Goal: Information Seeking & Learning: Get advice/opinions

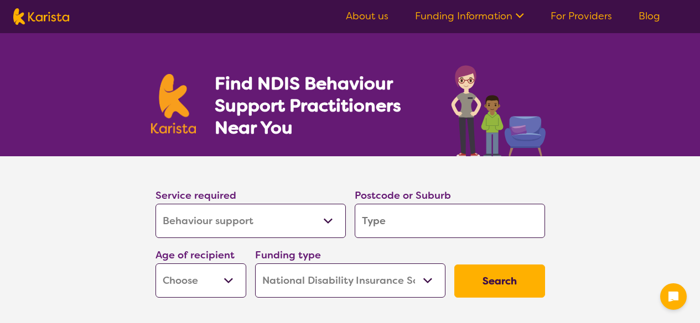
select select "Behaviour support"
select select "NDIS"
select select "Behaviour support"
select select "NDIS"
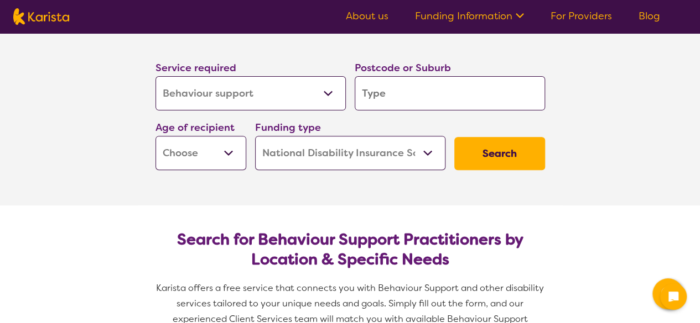
scroll to position [111, 0]
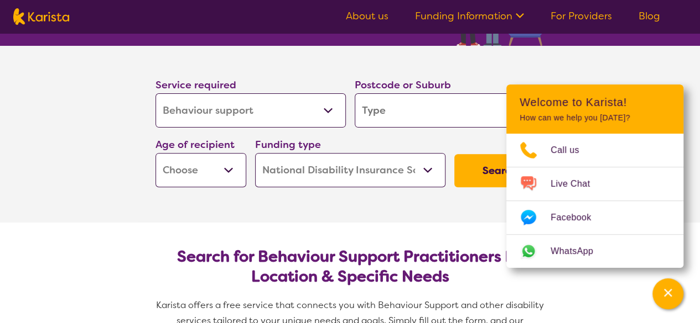
click at [415, 115] on input "search" at bounding box center [449, 110] width 190 height 34
type input "b"
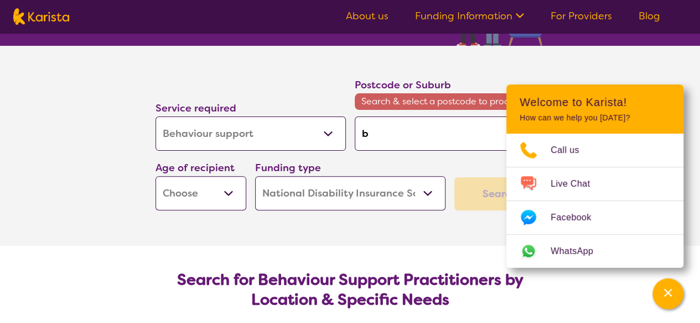
type input "bl"
type input "bla"
type input "blac"
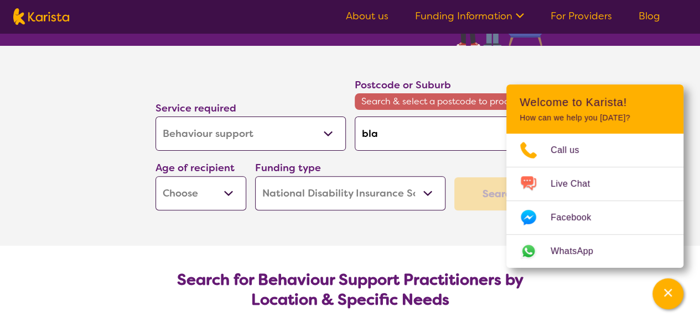
type input "blac"
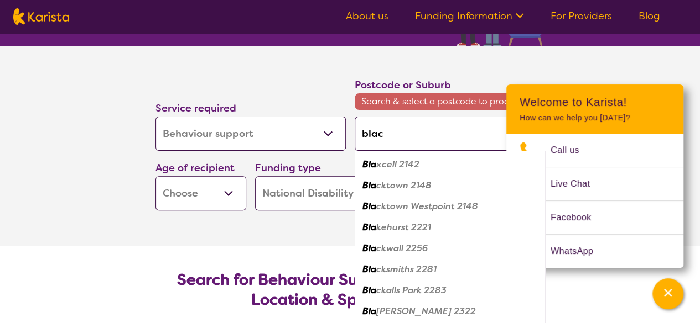
type input "black"
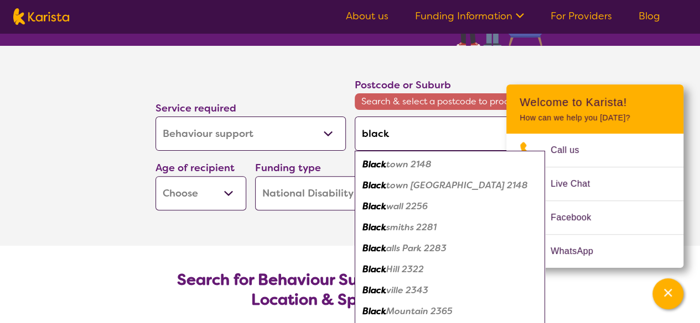
type input "blackt"
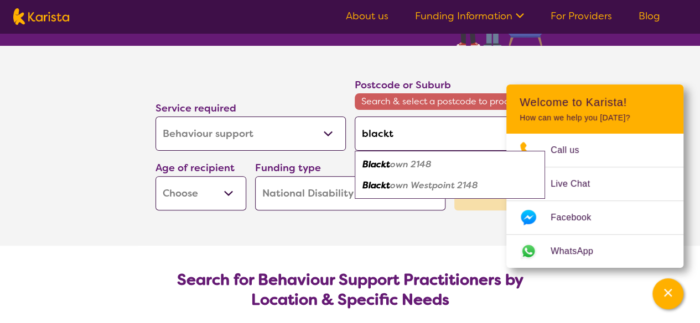
type input "blackto"
type input "blacktow"
type input "blacktown"
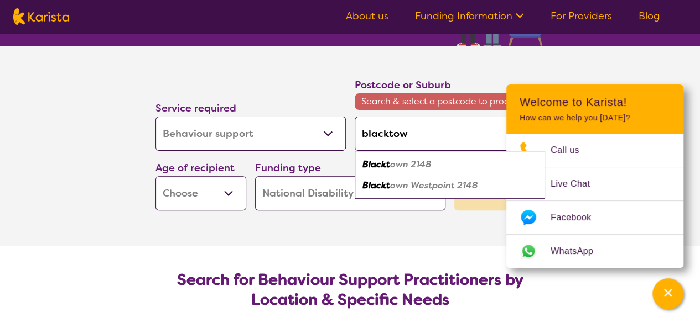
type input "blacktown"
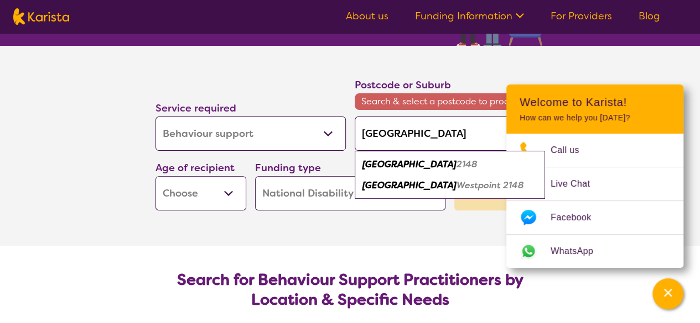
click at [456, 167] on em "2148" at bounding box center [466, 165] width 21 height 12
type input "2148"
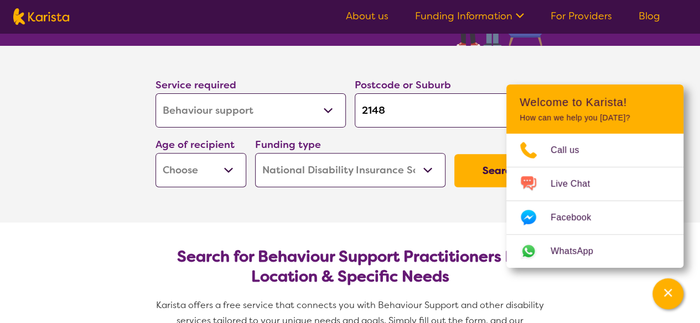
click at [472, 171] on button "Search" at bounding box center [499, 170] width 91 height 33
click at [208, 166] on select "Early Childhood - 0 to 9 Child - 10 to 11 Adolescent - 12 to 17 Adult - 18 to 6…" at bounding box center [200, 170] width 91 height 34
select select "AD"
click at [155, 153] on select "Early Childhood - 0 to 9 Child - 10 to 11 Adolescent - 12 to 17 Adult - 18 to 6…" at bounding box center [200, 170] width 91 height 34
select select "AD"
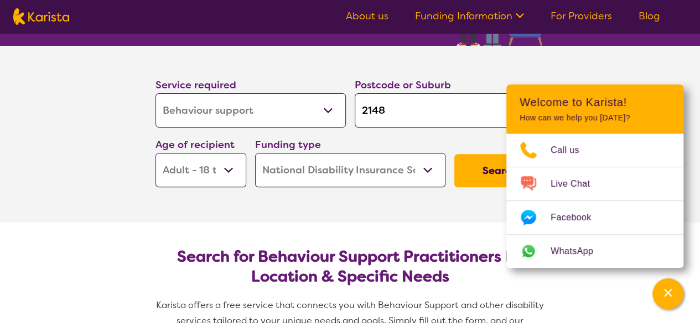
click at [495, 175] on button "Search" at bounding box center [499, 170] width 91 height 33
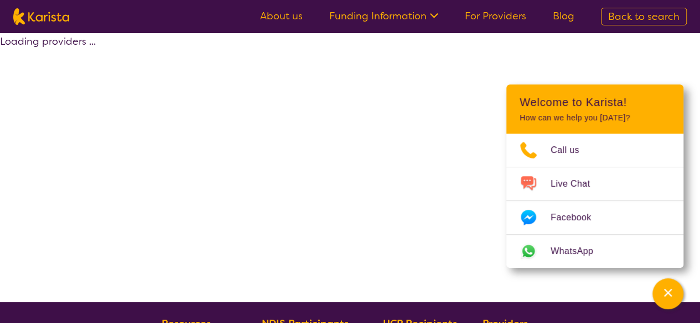
select select "by_score"
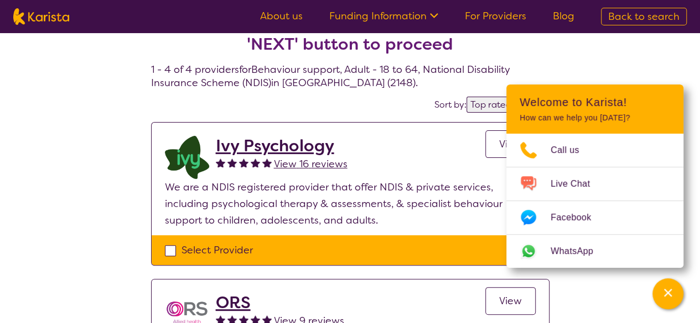
scroll to position [55, 0]
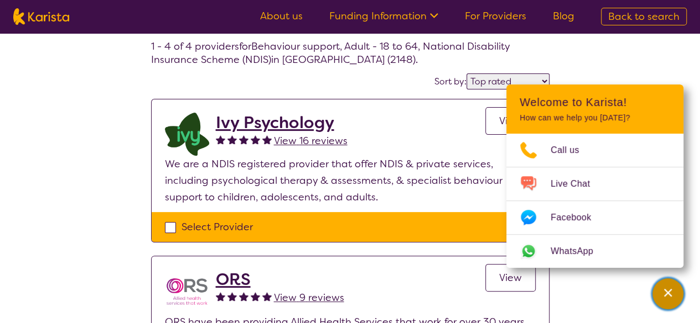
click at [664, 295] on icon "Channel Menu" at bounding box center [667, 293] width 11 height 11
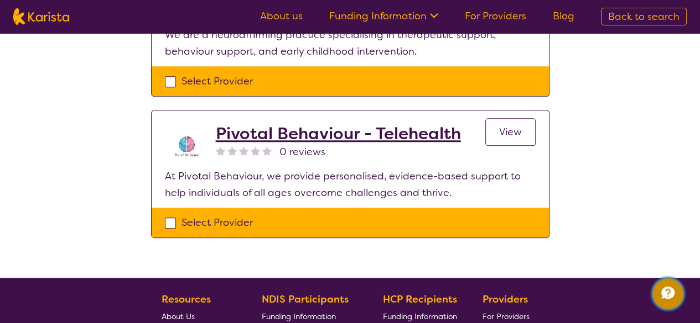
scroll to position [498, 0]
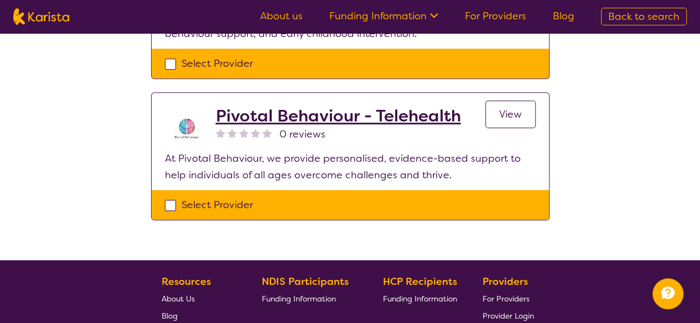
click at [165, 206] on div "Select Provider" at bounding box center [350, 205] width 370 height 17
checkbox input "true"
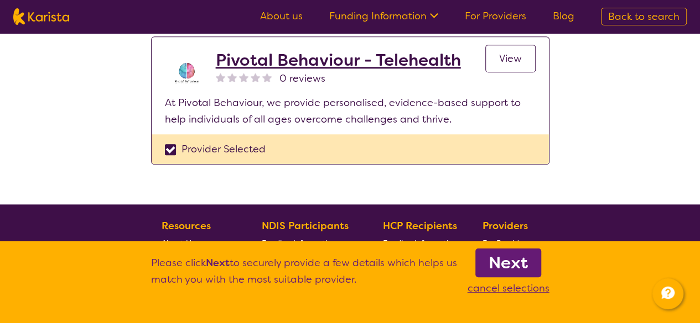
scroll to position [553, 0]
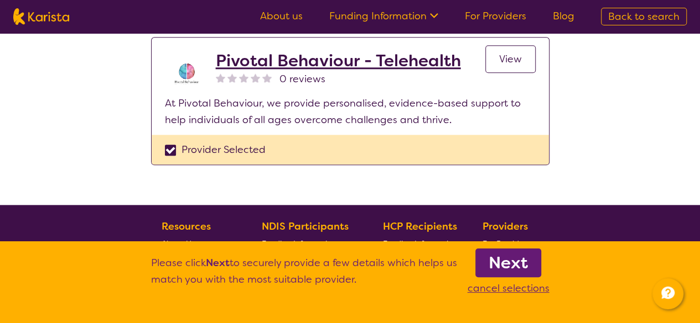
click at [497, 65] on link "View" at bounding box center [510, 59] width 50 height 28
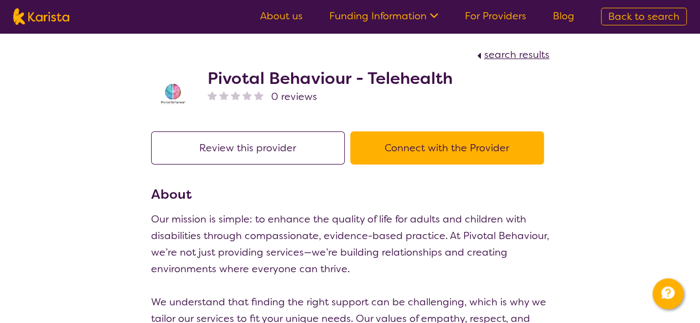
scroll to position [553, 0]
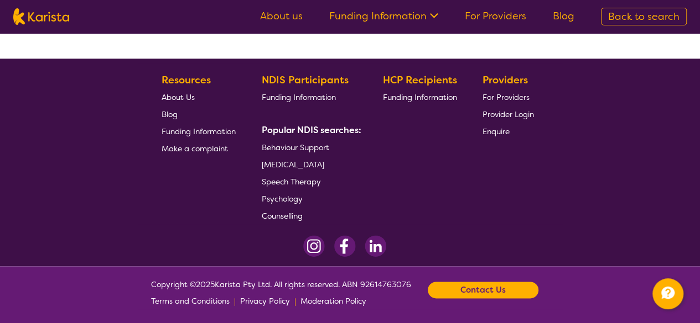
select select "by_score"
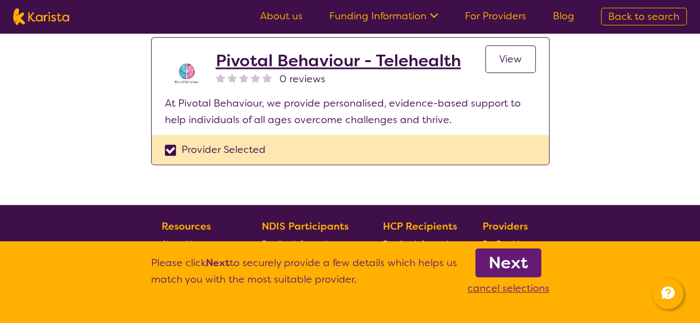
select select "Behaviour support"
select select "AD"
select select "NDIS"
select select "Behaviour support"
select select "AD"
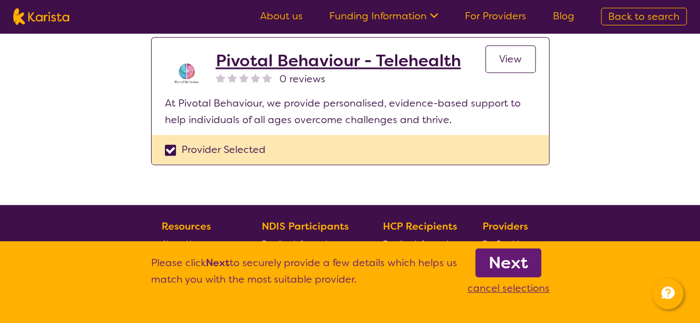
select select "NDIS"
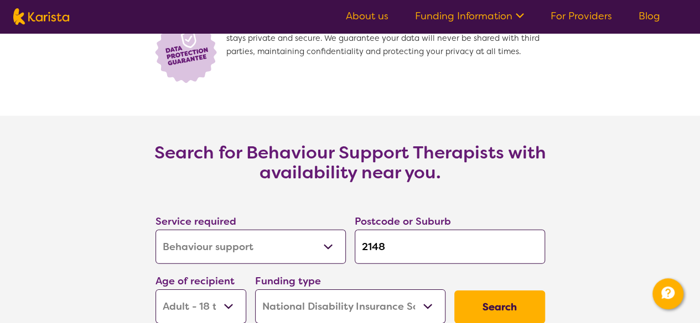
scroll to position [1604, 0]
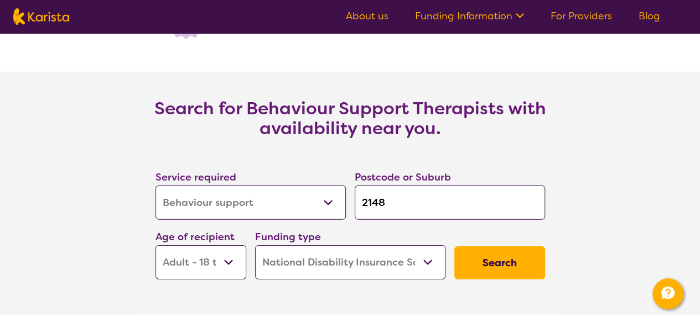
click at [519, 261] on button "Search" at bounding box center [499, 263] width 91 height 33
select select "by_score"
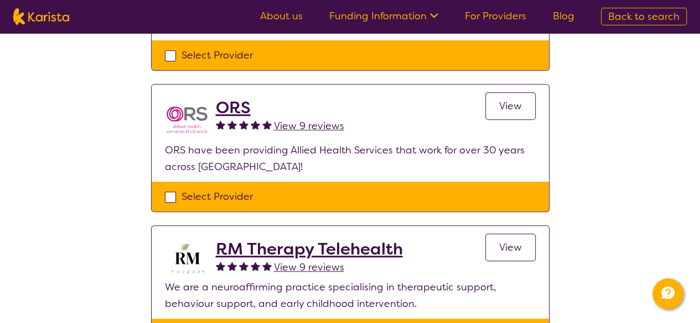
scroll to position [202, 0]
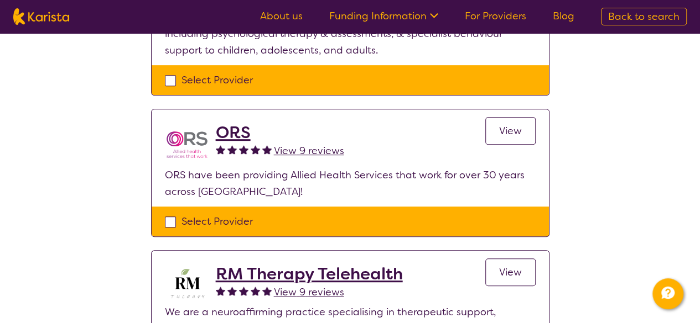
click at [503, 129] on span "View" at bounding box center [510, 130] width 23 height 13
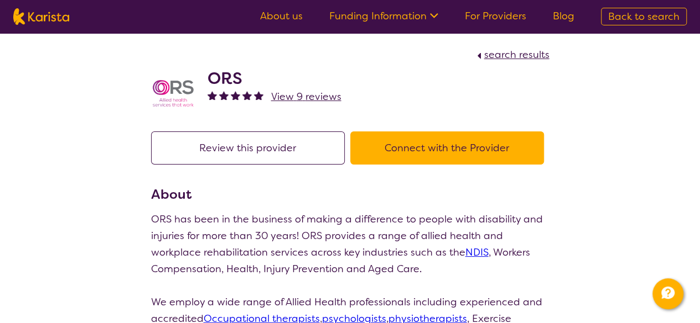
click at [292, 16] on link "About us" at bounding box center [281, 15] width 43 height 13
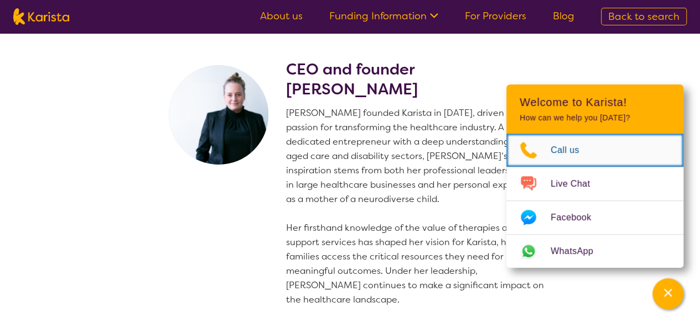
click at [561, 153] on span "Call us" at bounding box center [571, 150] width 42 height 17
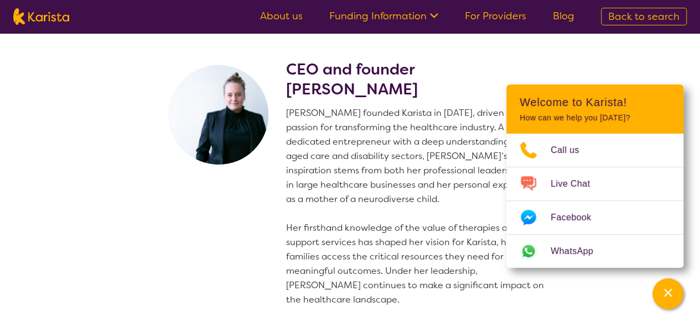
click at [152, 185] on section "CEO and founder [PERSON_NAME] [PERSON_NAME] founded Karista in [DATE], driven b…" at bounding box center [350, 269] width 425 height 473
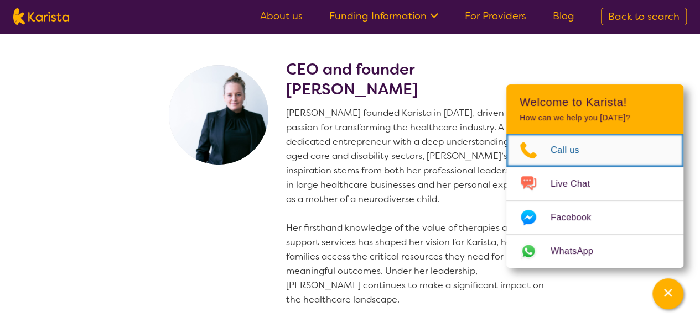
click at [521, 154] on icon "Choose channel" at bounding box center [528, 151] width 44 height 18
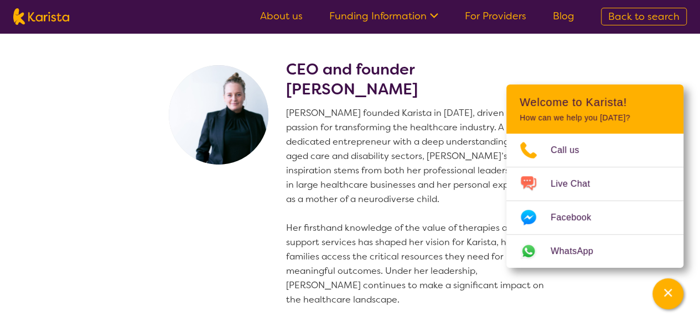
click at [138, 210] on section "CEO and founder [PERSON_NAME] [PERSON_NAME] founded Karista in [DATE], driven b…" at bounding box center [350, 269] width 425 height 473
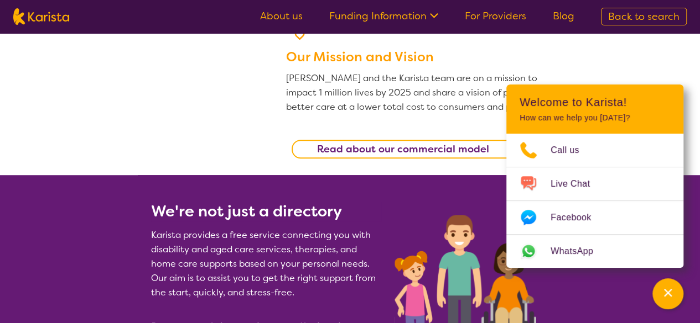
scroll to position [111, 0]
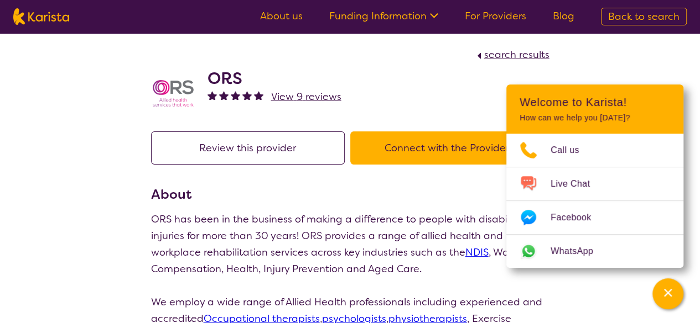
scroll to position [202, 0]
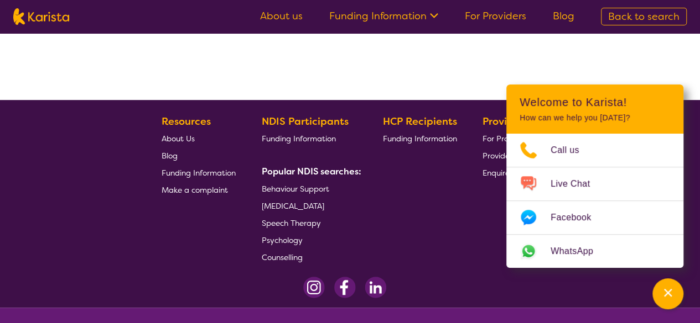
select select "by_score"
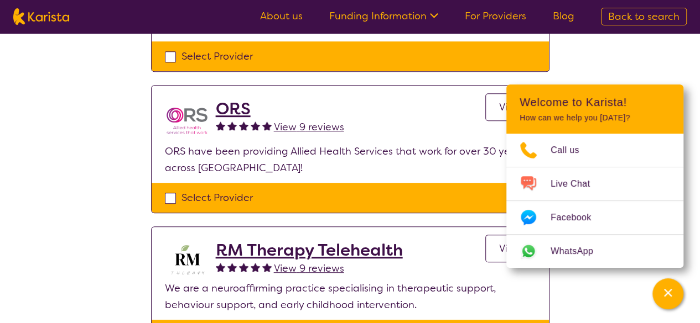
scroll to position [92, 0]
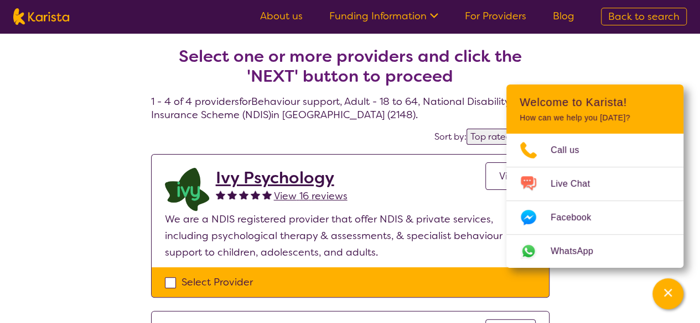
select select "Behaviour support"
select select "AD"
select select "NDIS"
select select "Behaviour support"
select select "AD"
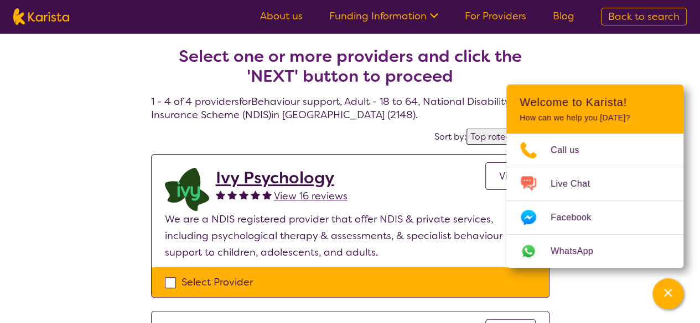
select select "NDIS"
